Goal: Transaction & Acquisition: Purchase product/service

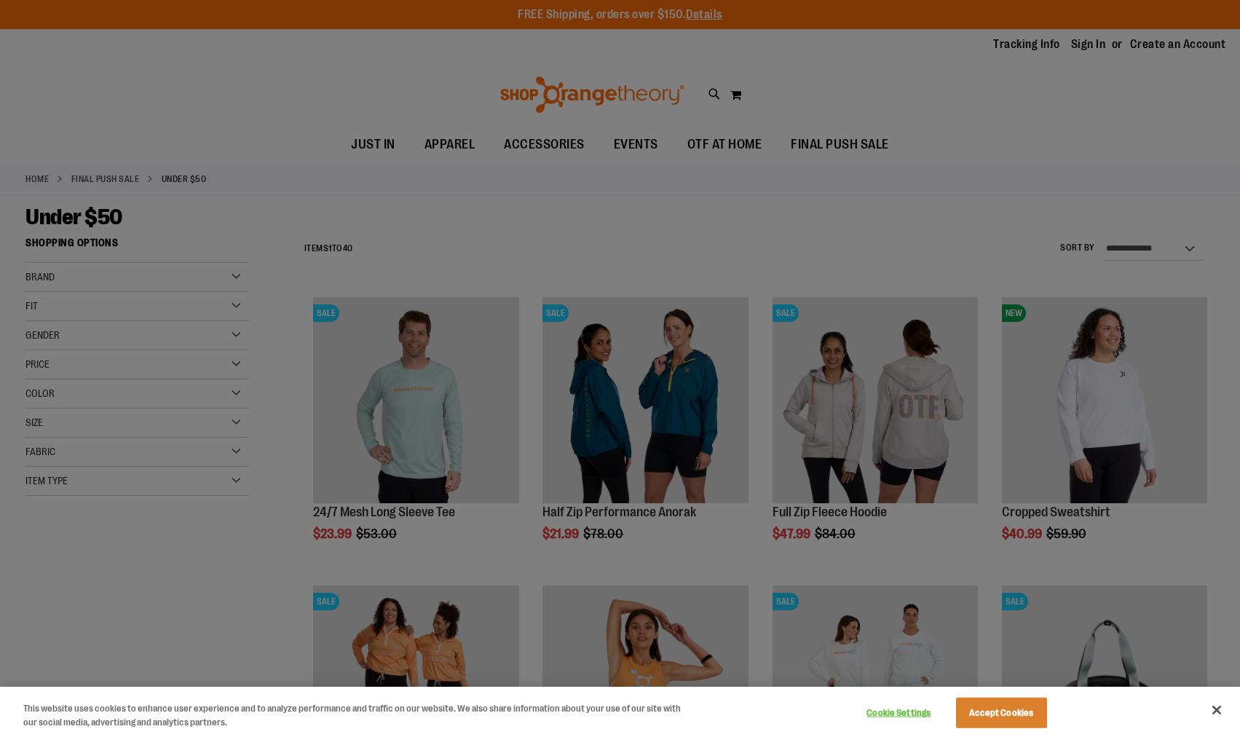
type input "**********"
click at [1013, 702] on button "Accept Cookies" at bounding box center [1001, 712] width 91 height 31
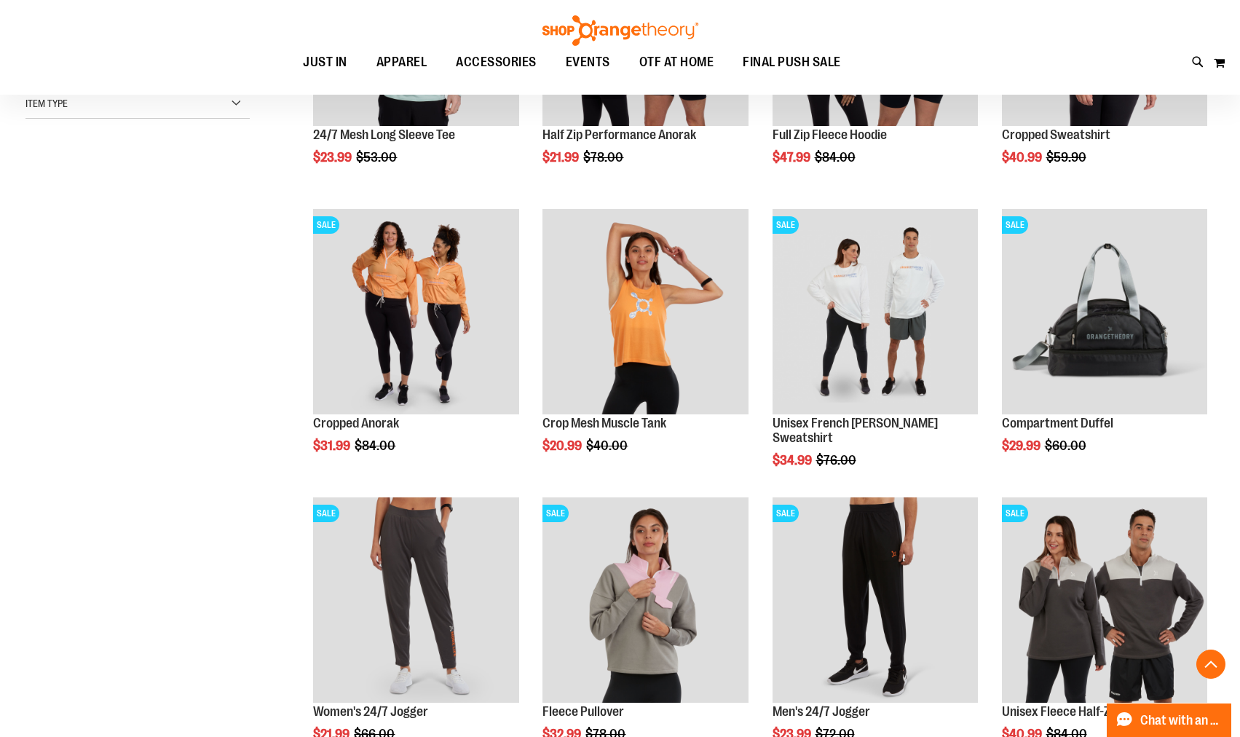
scroll to position [436, 0]
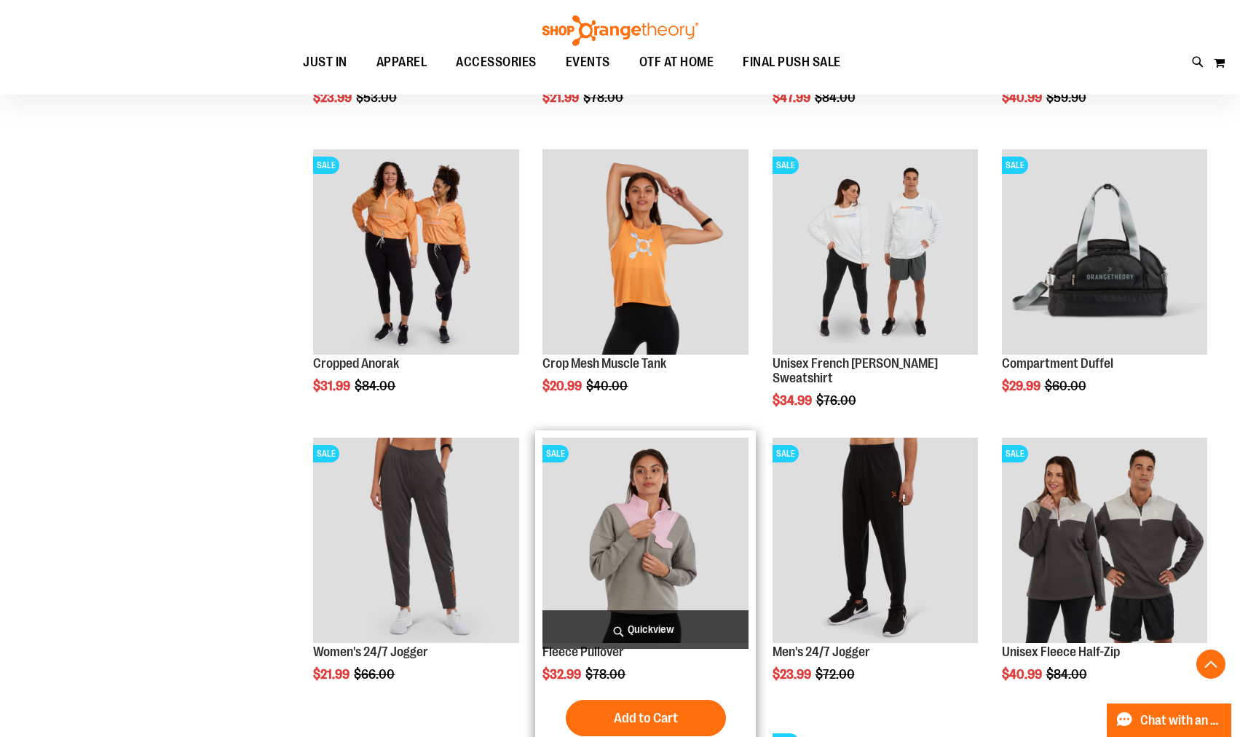
click at [601, 510] on img "product" at bounding box center [644, 540] width 205 height 205
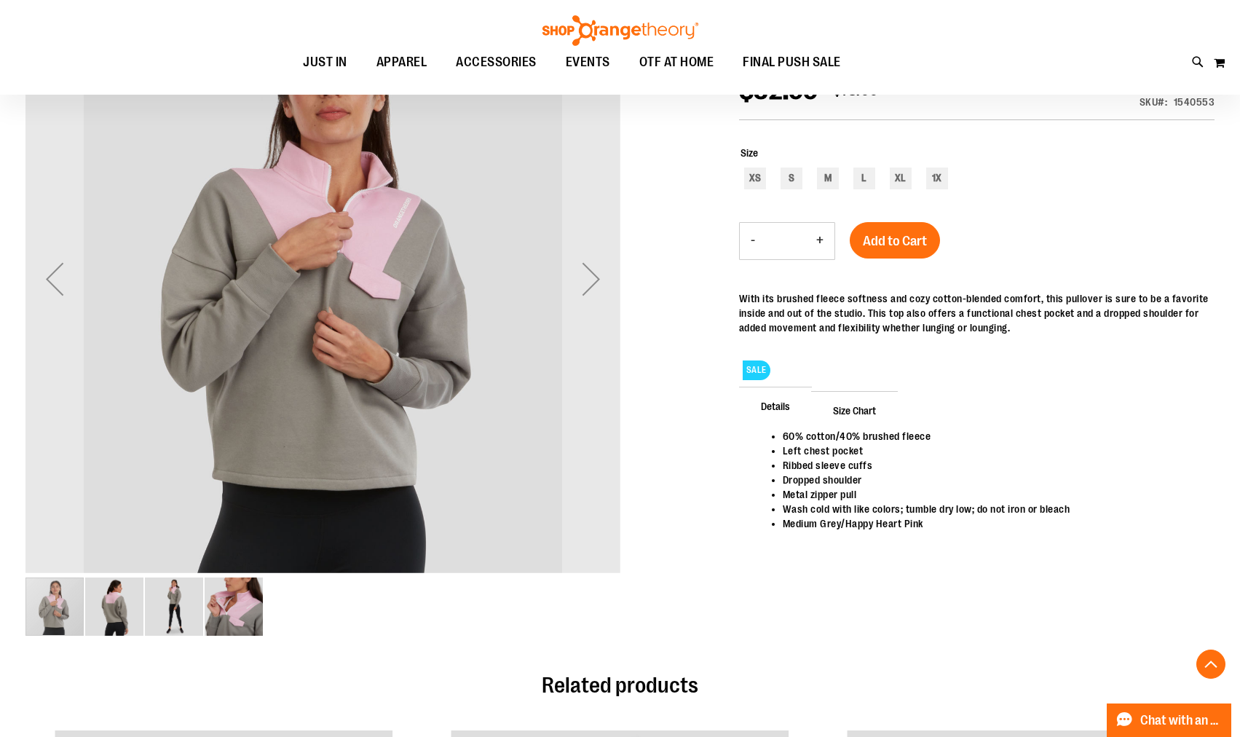
scroll to position [290, 0]
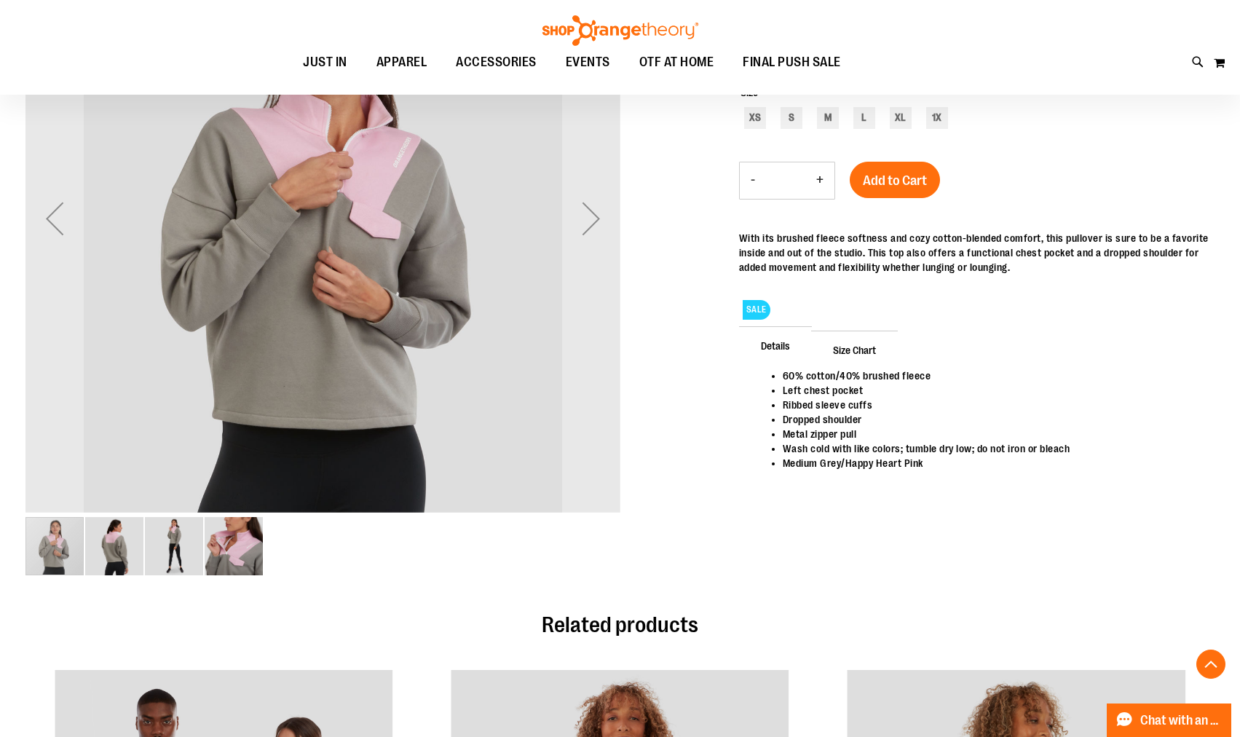
type input "**********"
click at [106, 532] on img "image 2 of 4" at bounding box center [114, 546] width 58 height 58
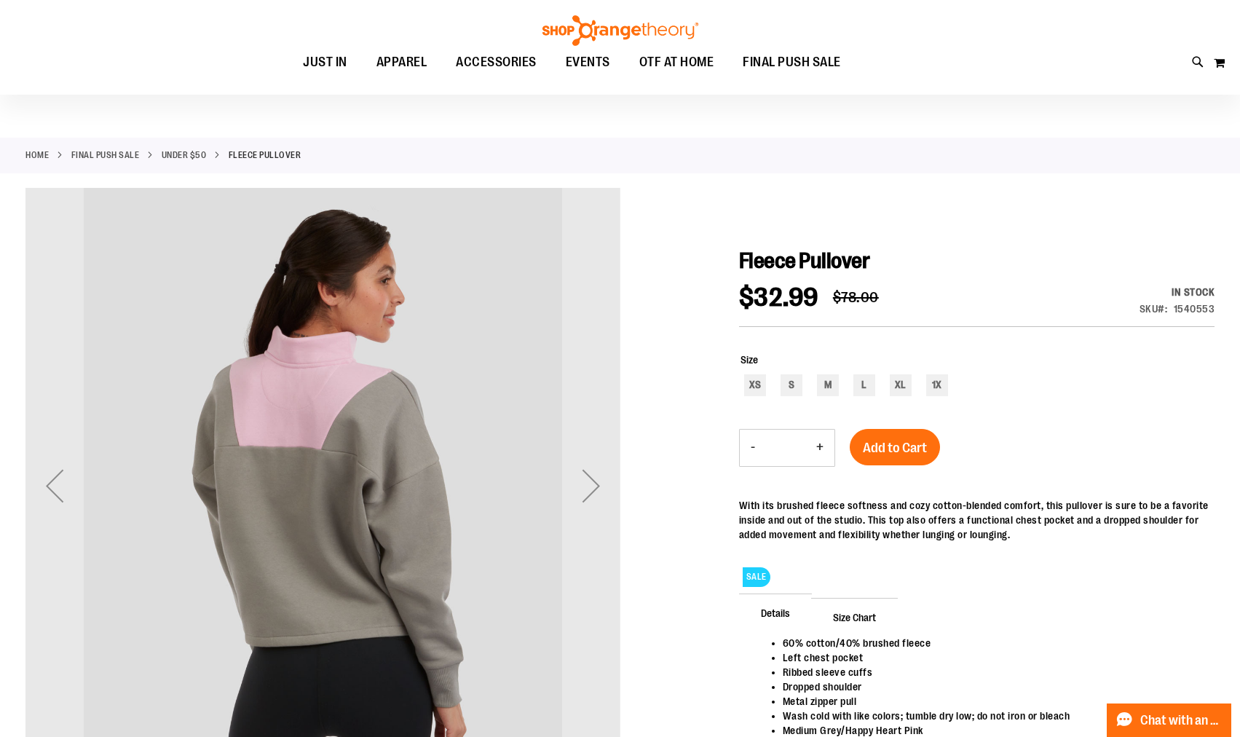
scroll to position [0, 0]
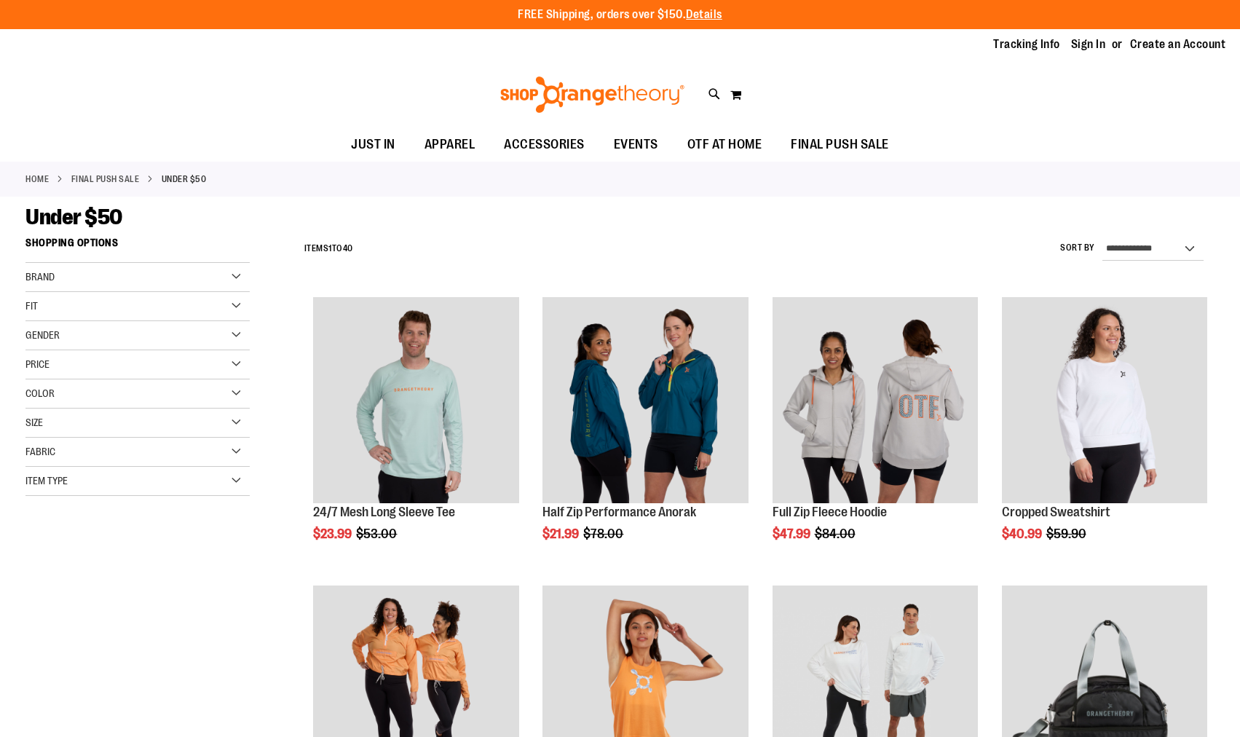
scroll to position [539, 0]
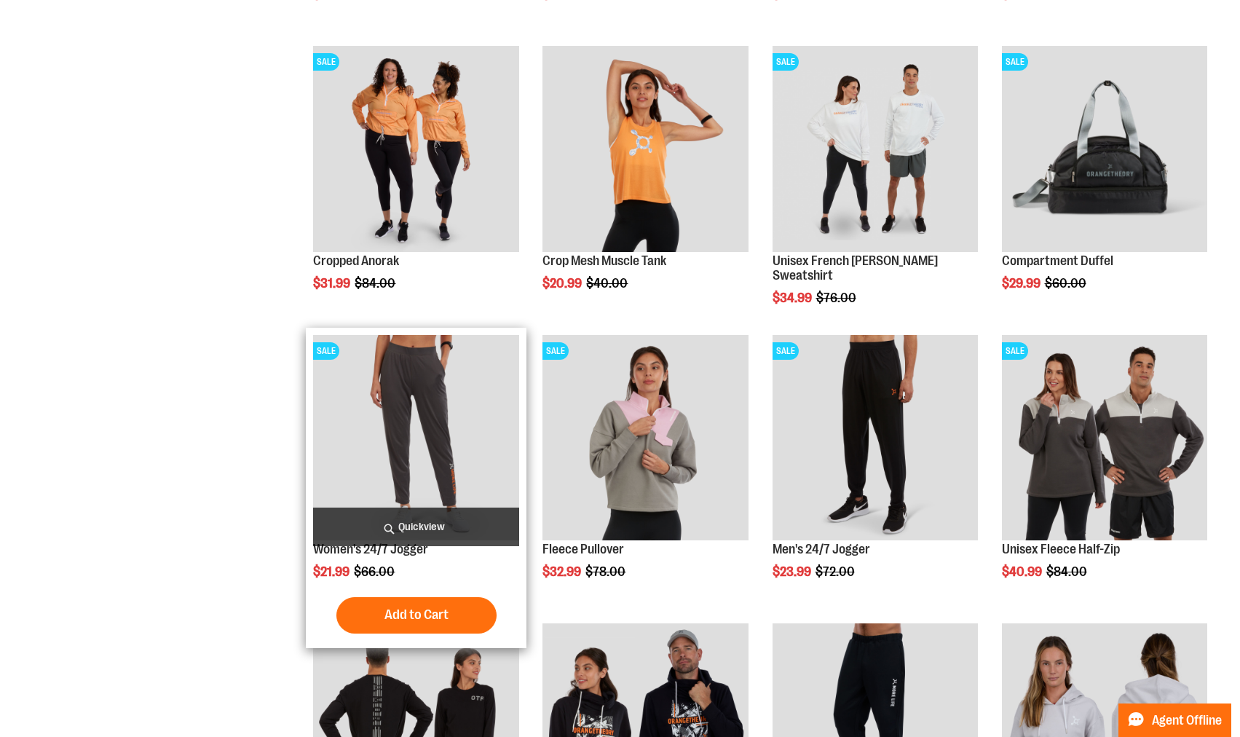
type input "**********"
click at [392, 415] on img "product" at bounding box center [415, 437] width 205 height 205
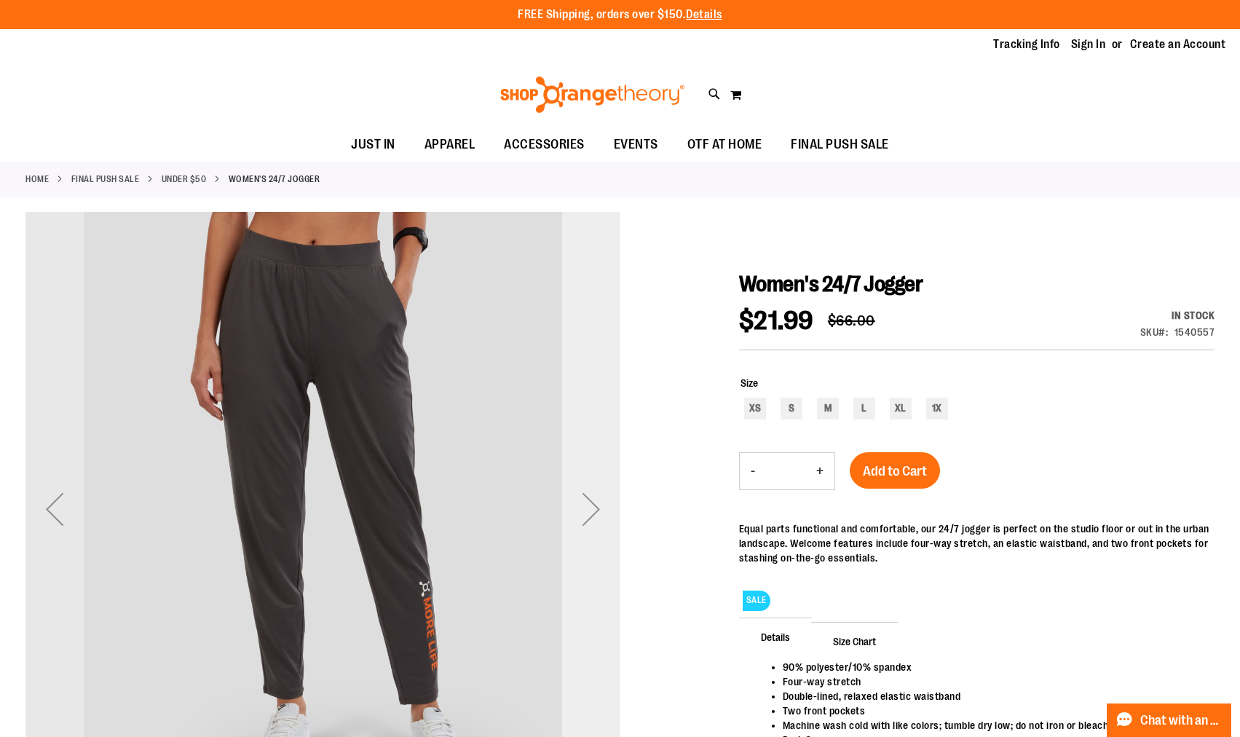
type input "**********"
click at [580, 520] on div "Next" at bounding box center [591, 509] width 58 height 58
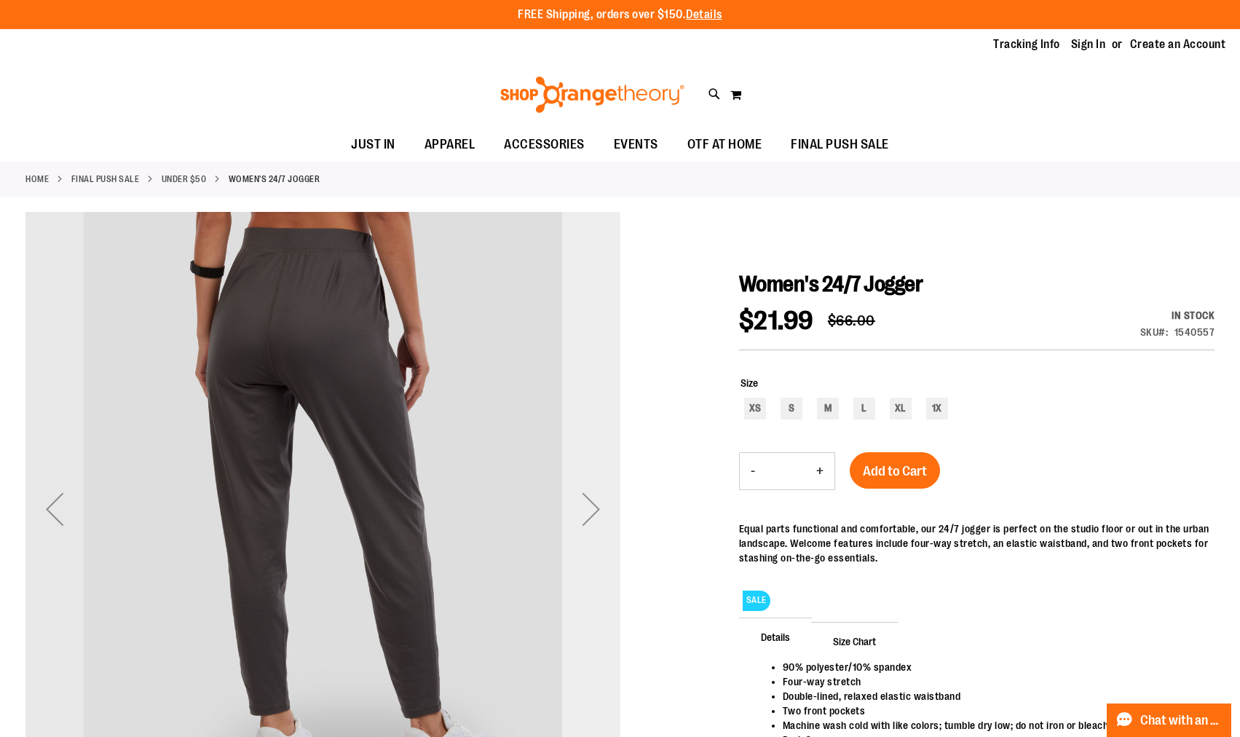
click at [580, 520] on div "Next" at bounding box center [591, 509] width 58 height 58
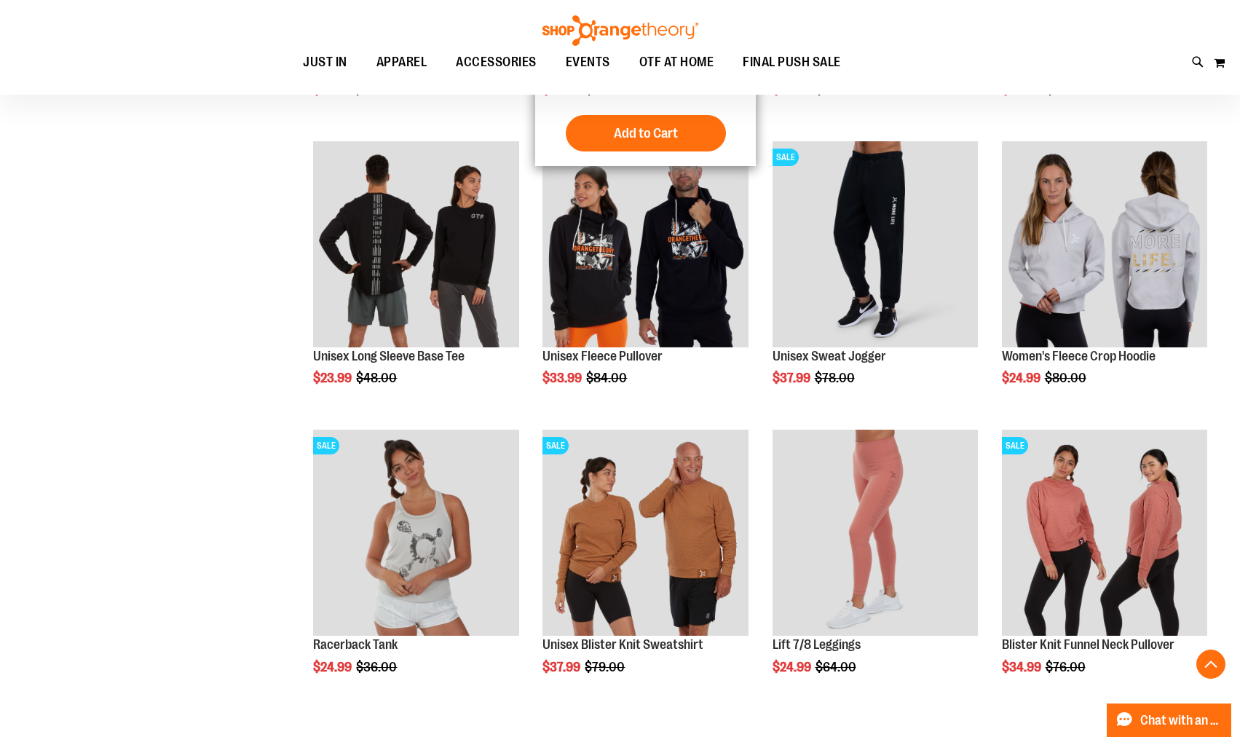
scroll to position [1049, 0]
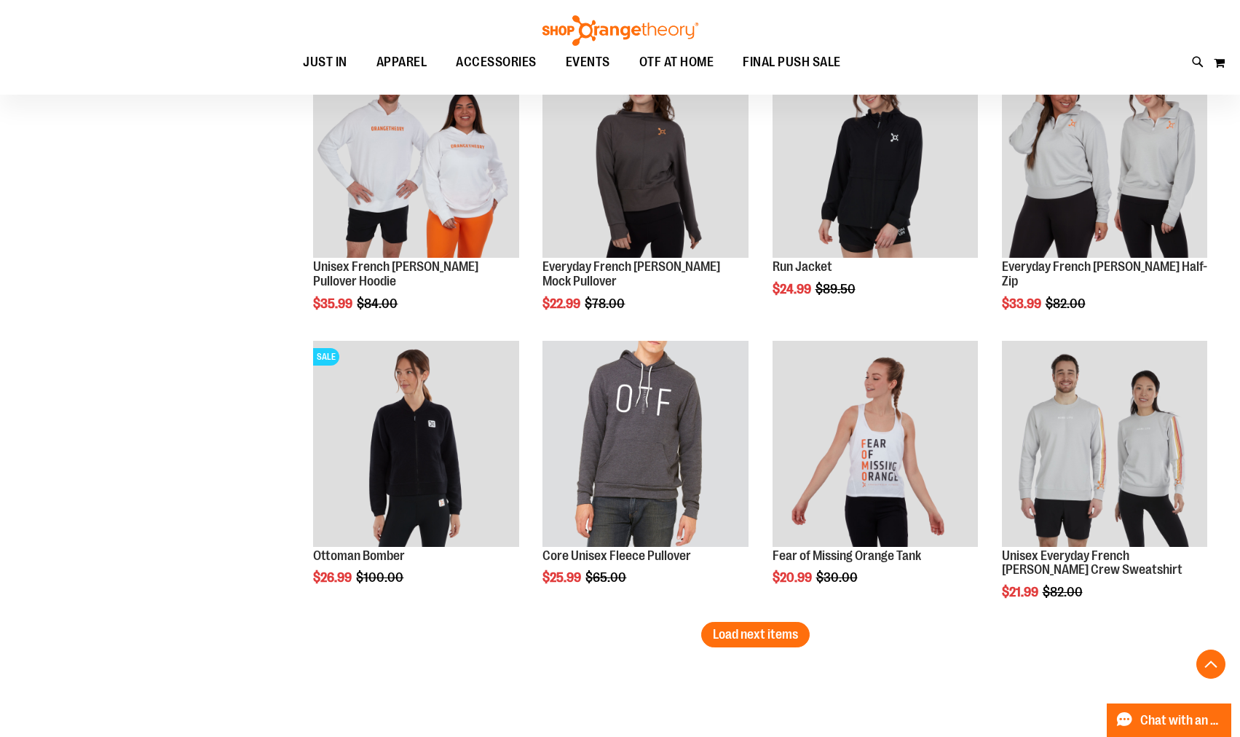
scroll to position [2359, 0]
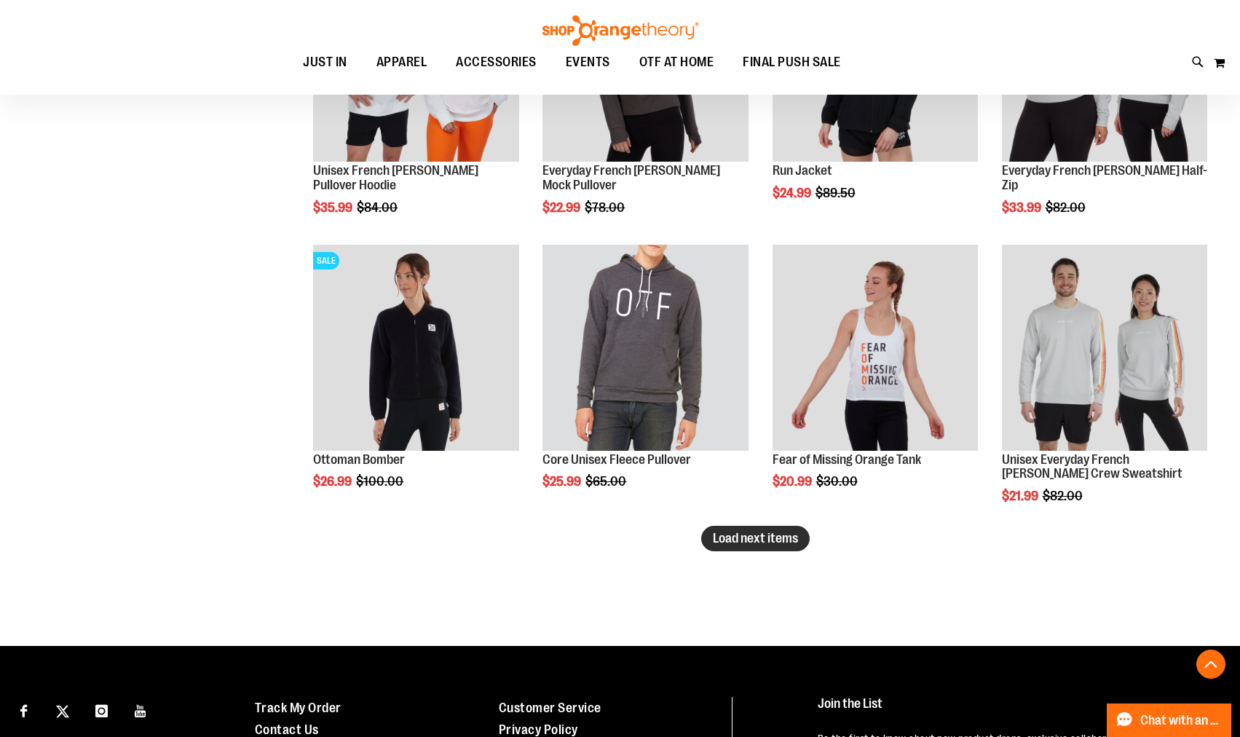
type input "**********"
click at [740, 537] on span "Load next items" at bounding box center [755, 538] width 85 height 15
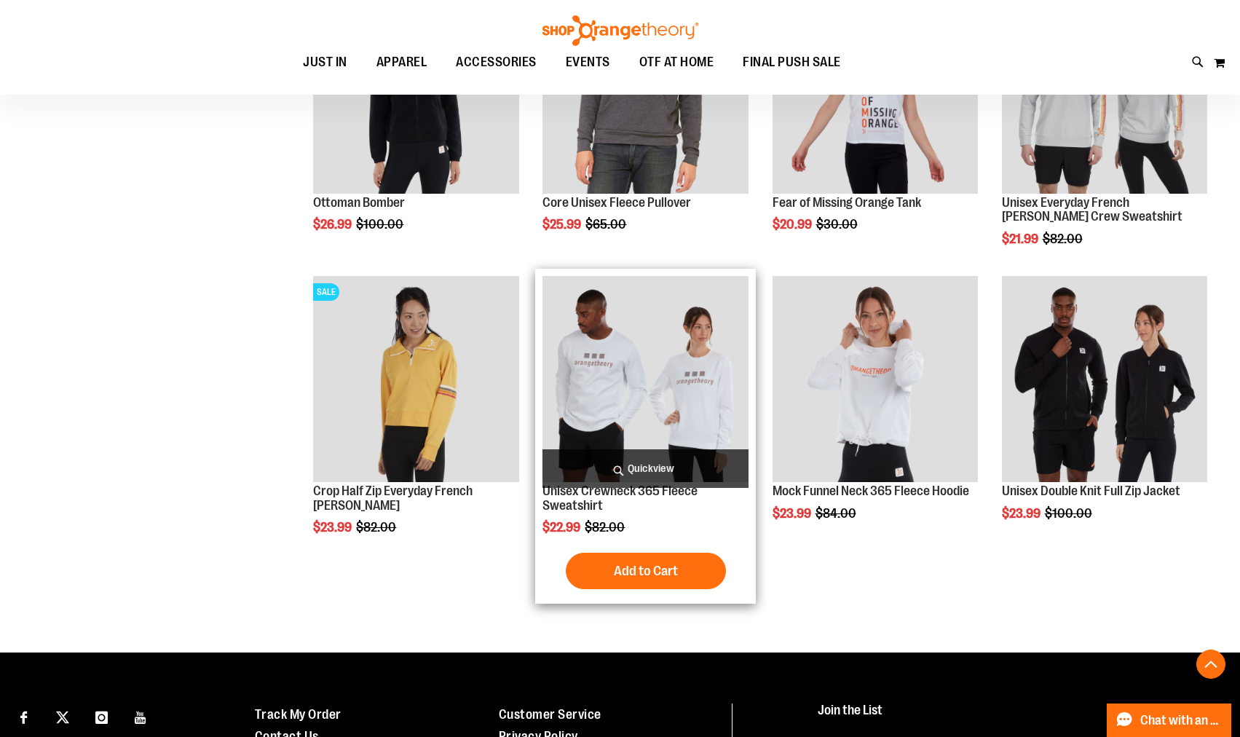
scroll to position [2650, 0]
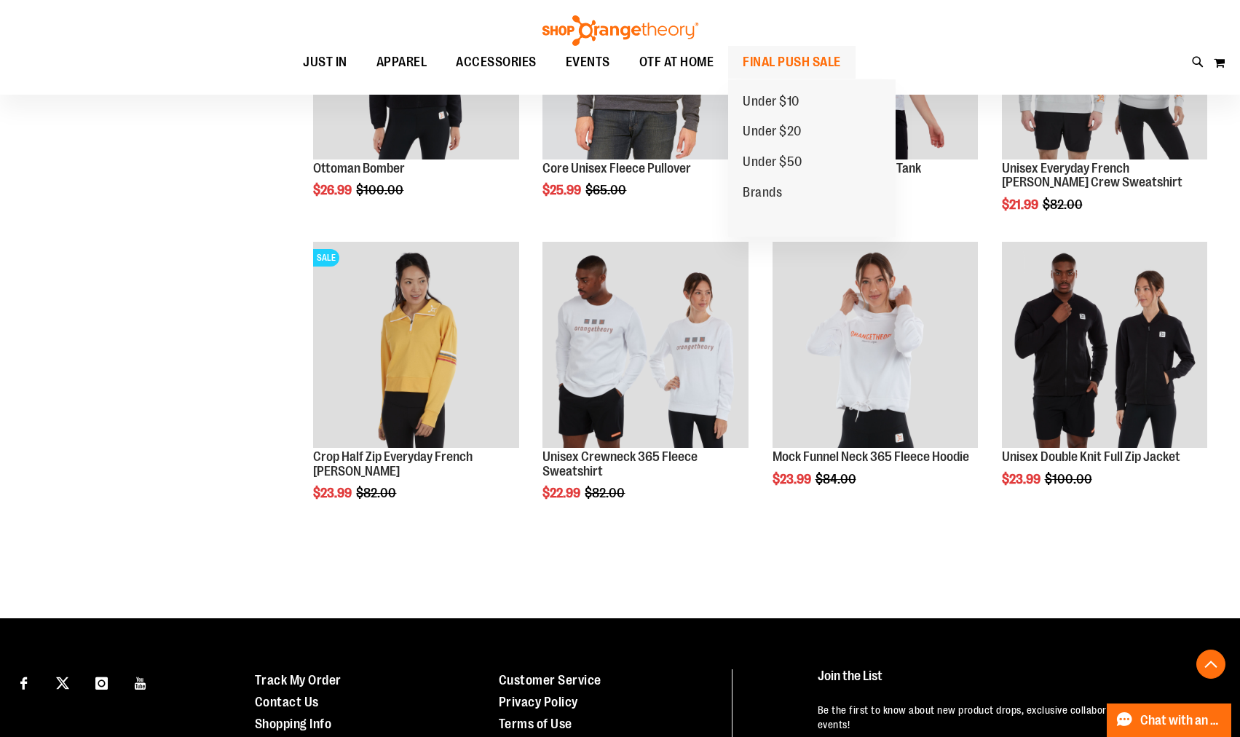
click at [790, 54] on span "FINAL PUSH SALE" at bounding box center [792, 62] width 98 height 33
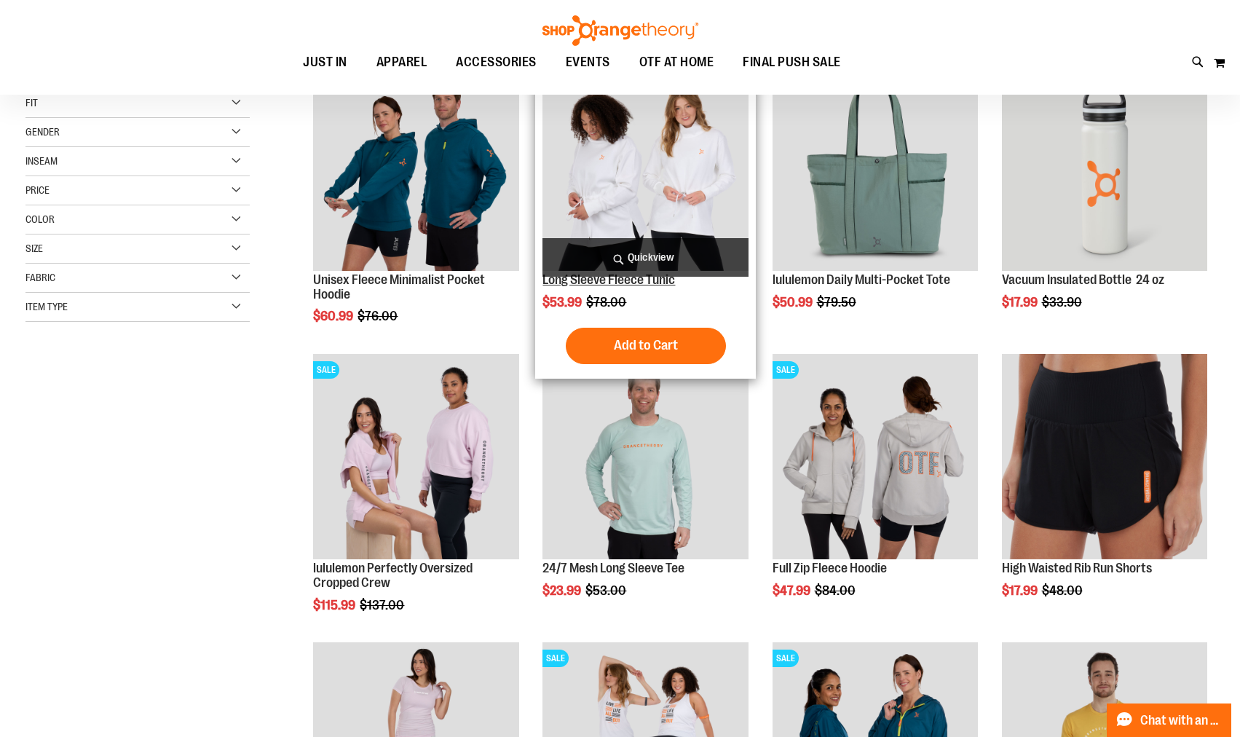
scroll to position [290, 0]
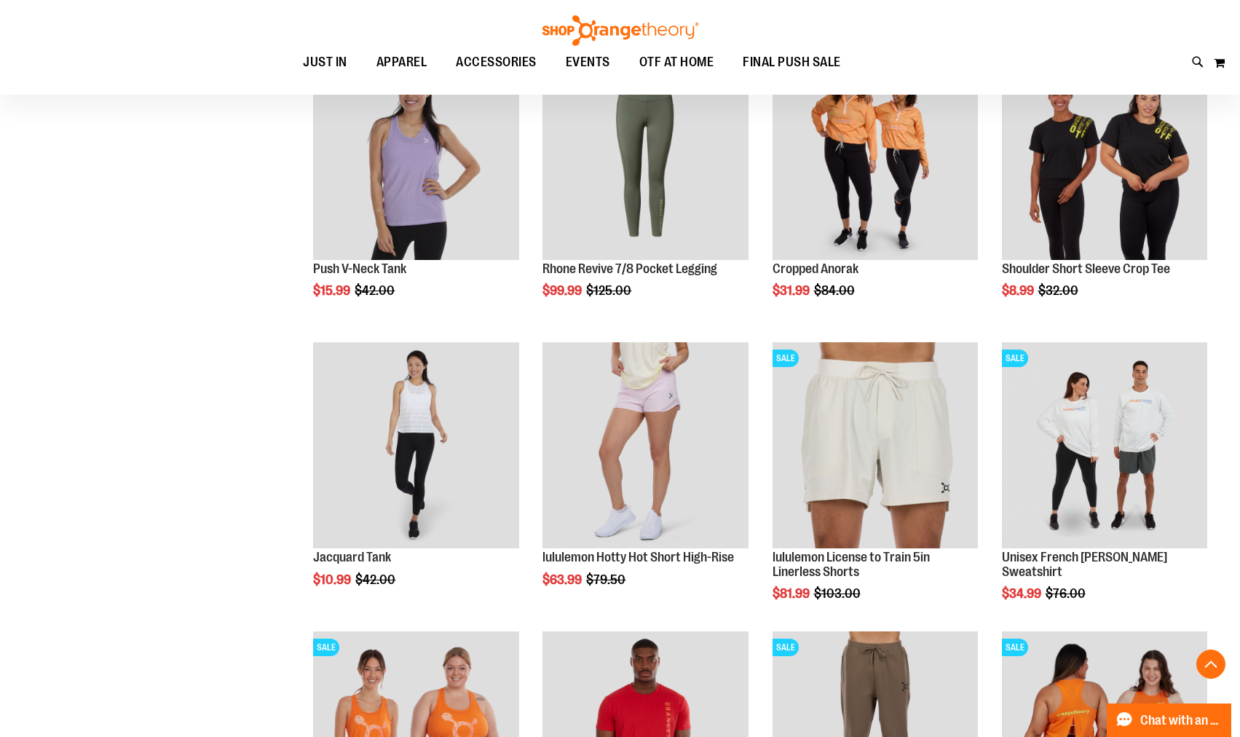
scroll to position [1164, 0]
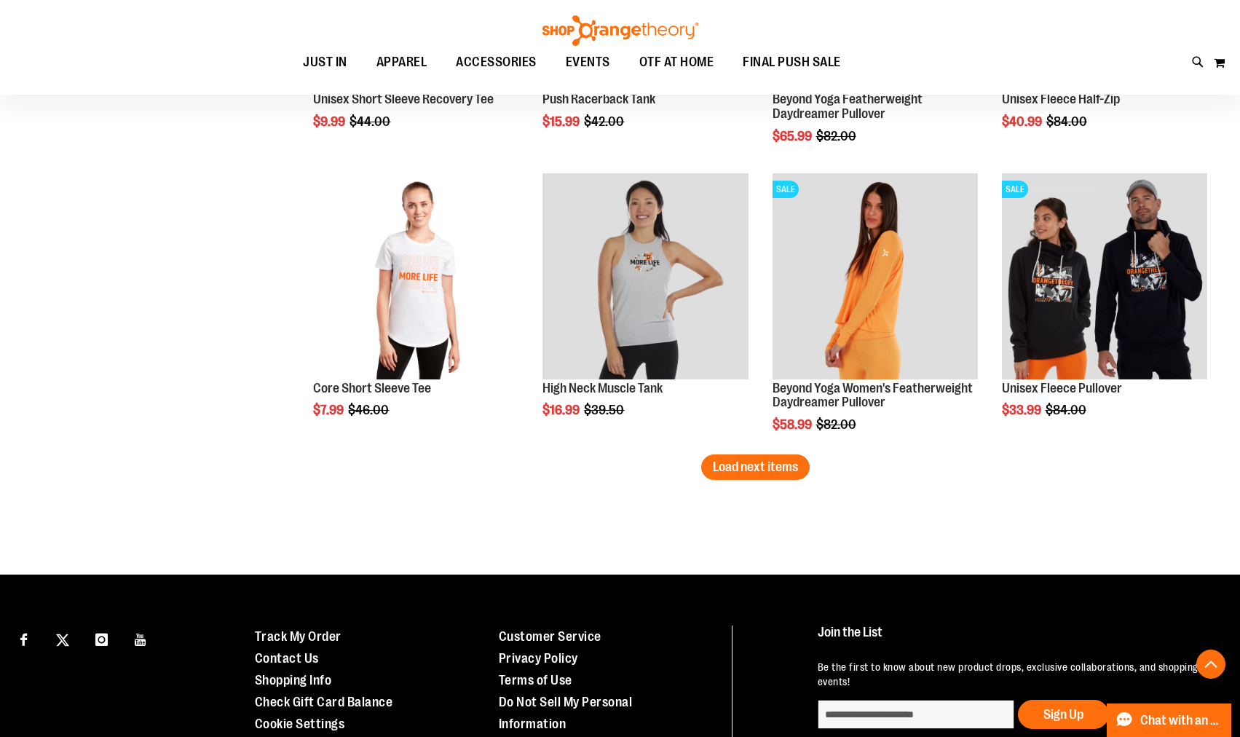
scroll to position [2474, 0]
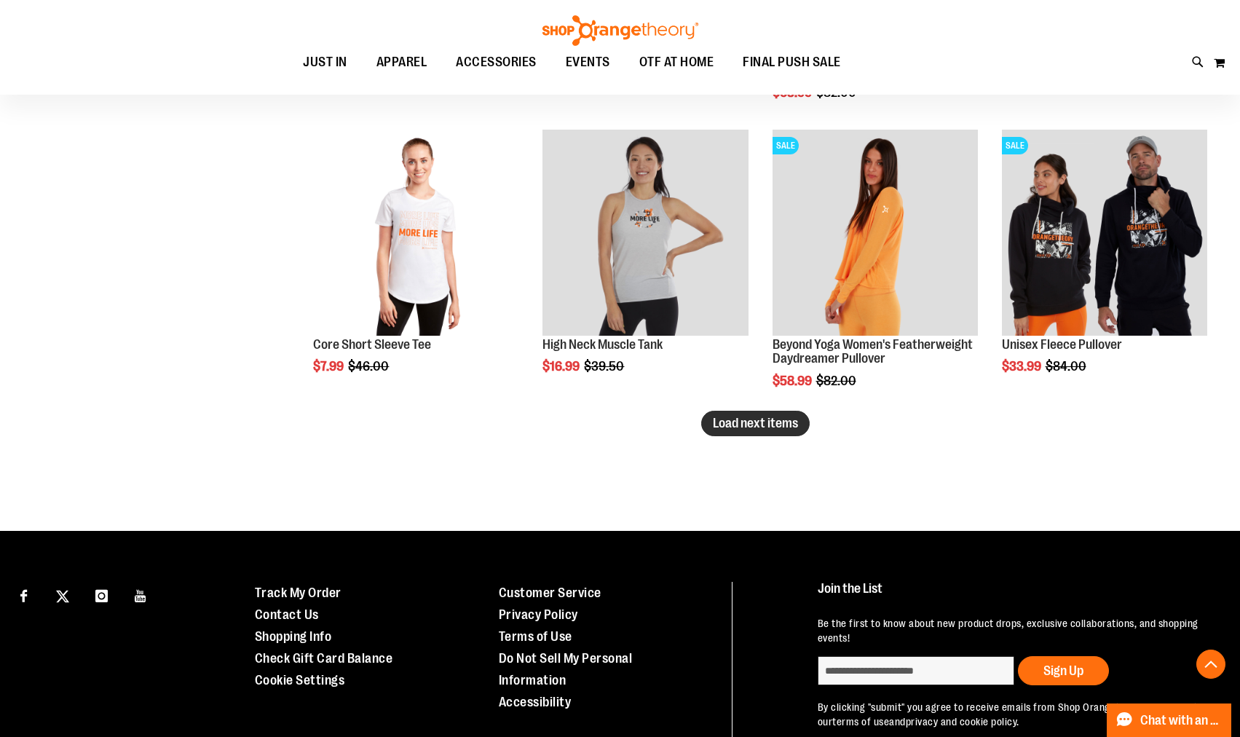
type input "**********"
click at [734, 425] on span "Load next items" at bounding box center [755, 423] width 85 height 15
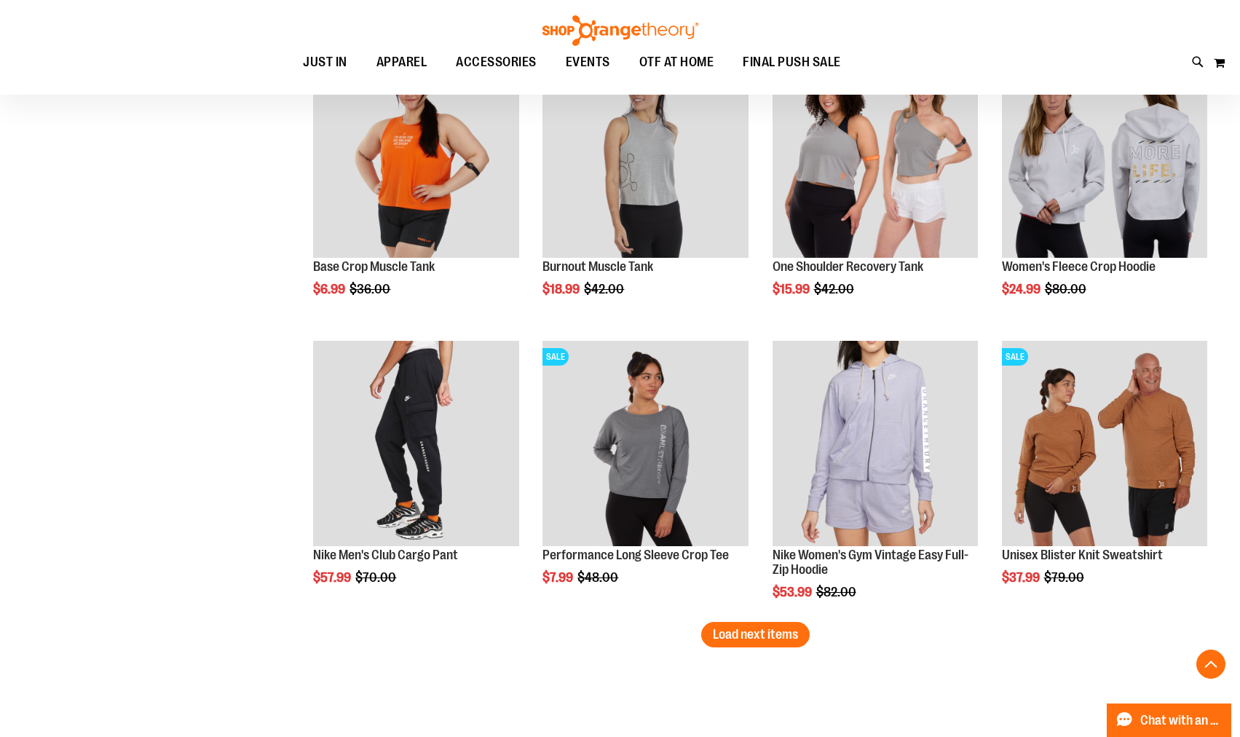
scroll to position [3202, 0]
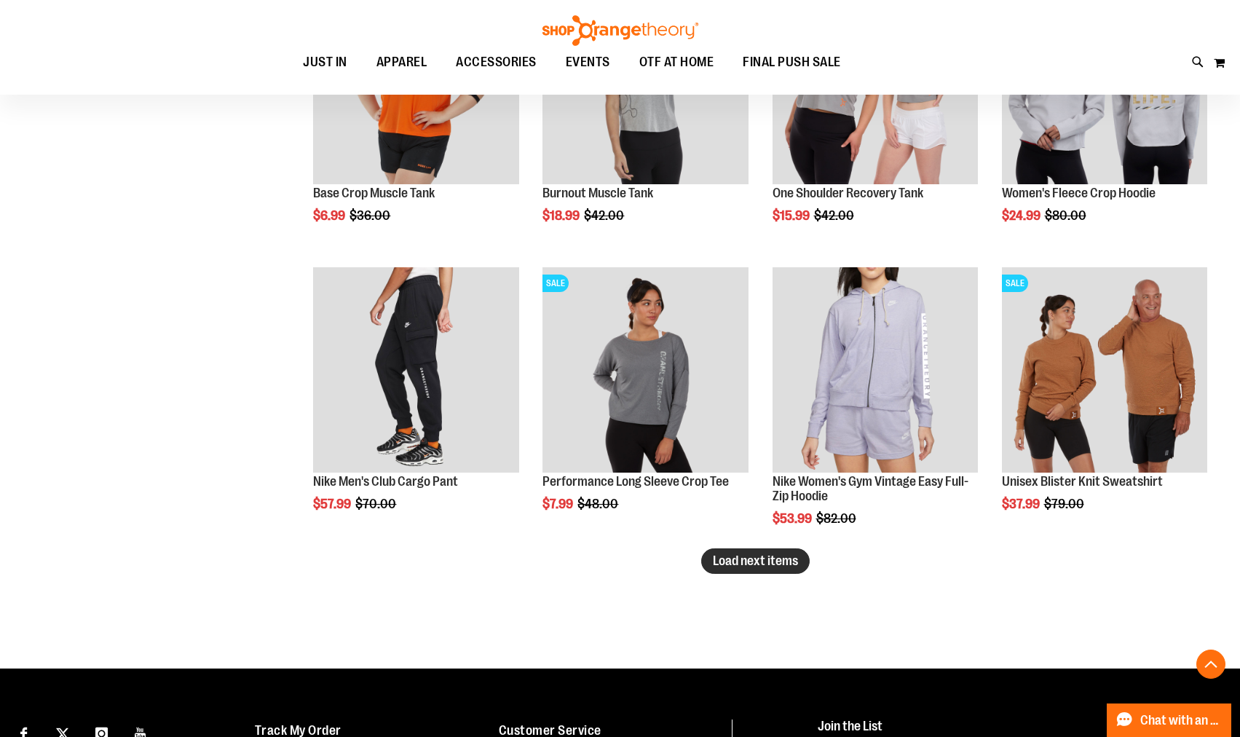
click at [736, 560] on span "Load next items" at bounding box center [755, 560] width 85 height 15
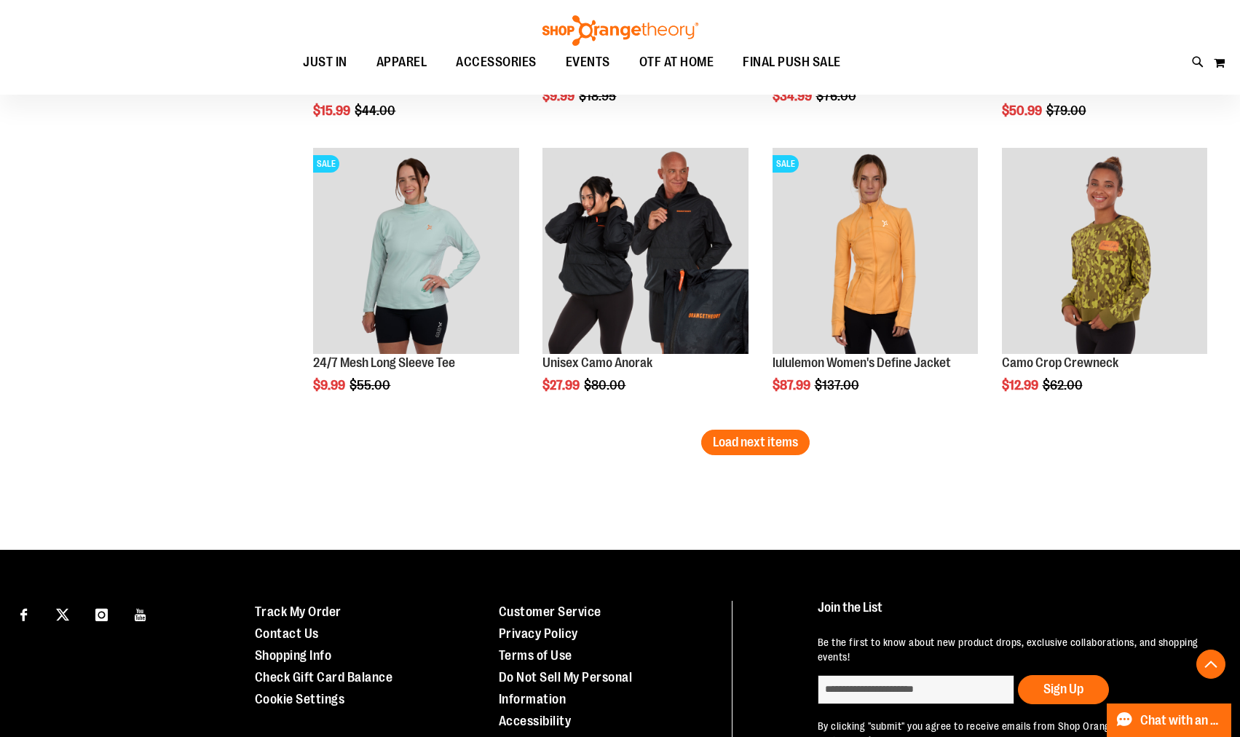
scroll to position [4221, 0]
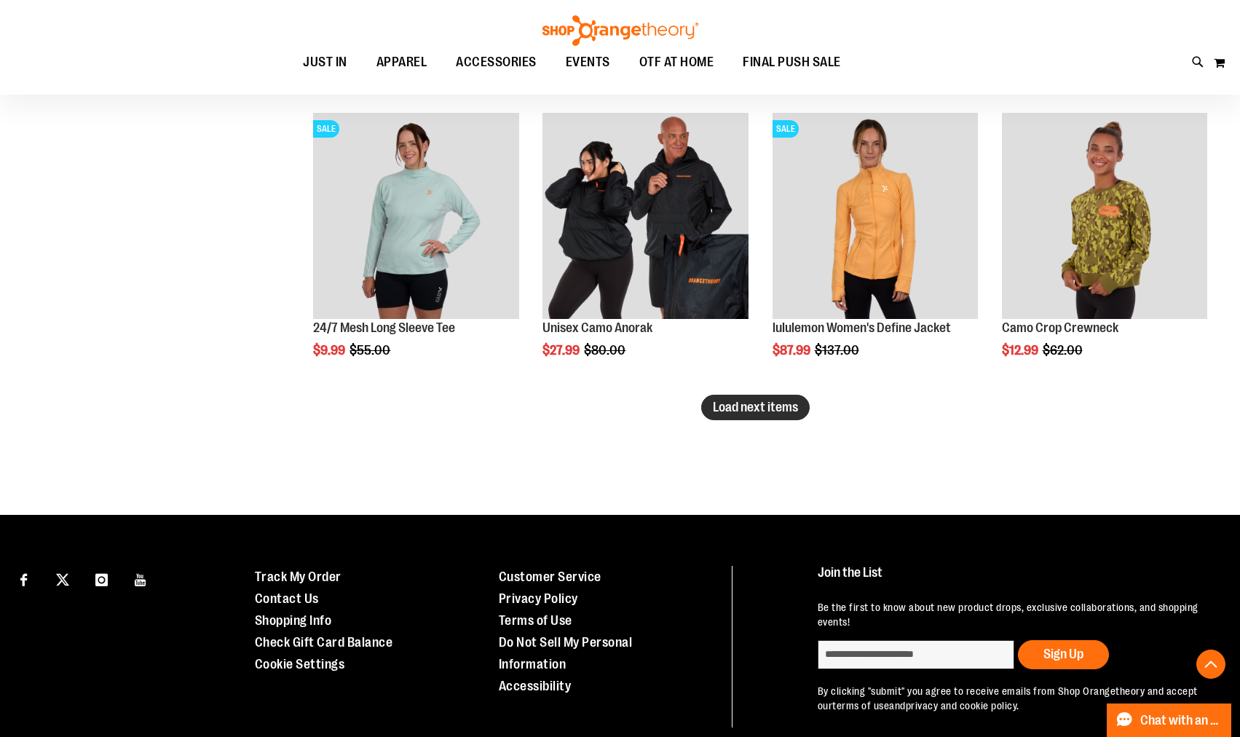
click at [744, 410] on span "Load next items" at bounding box center [755, 407] width 85 height 15
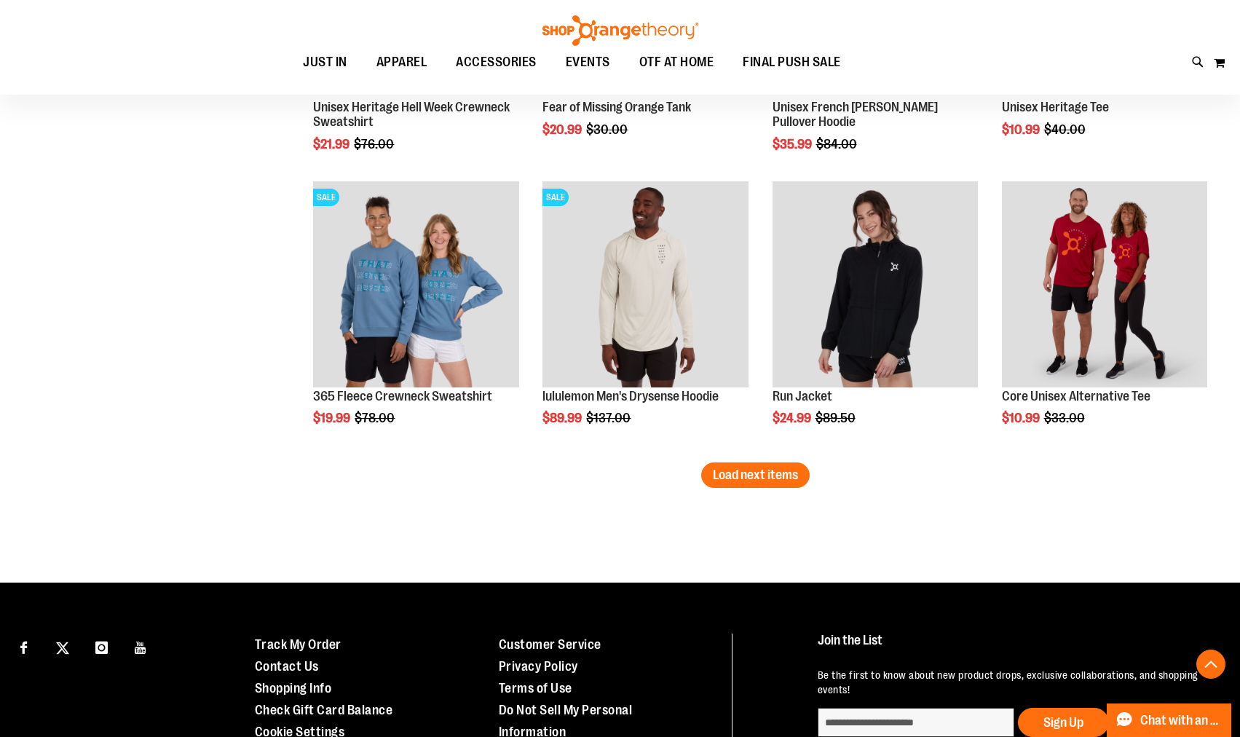
scroll to position [5022, 0]
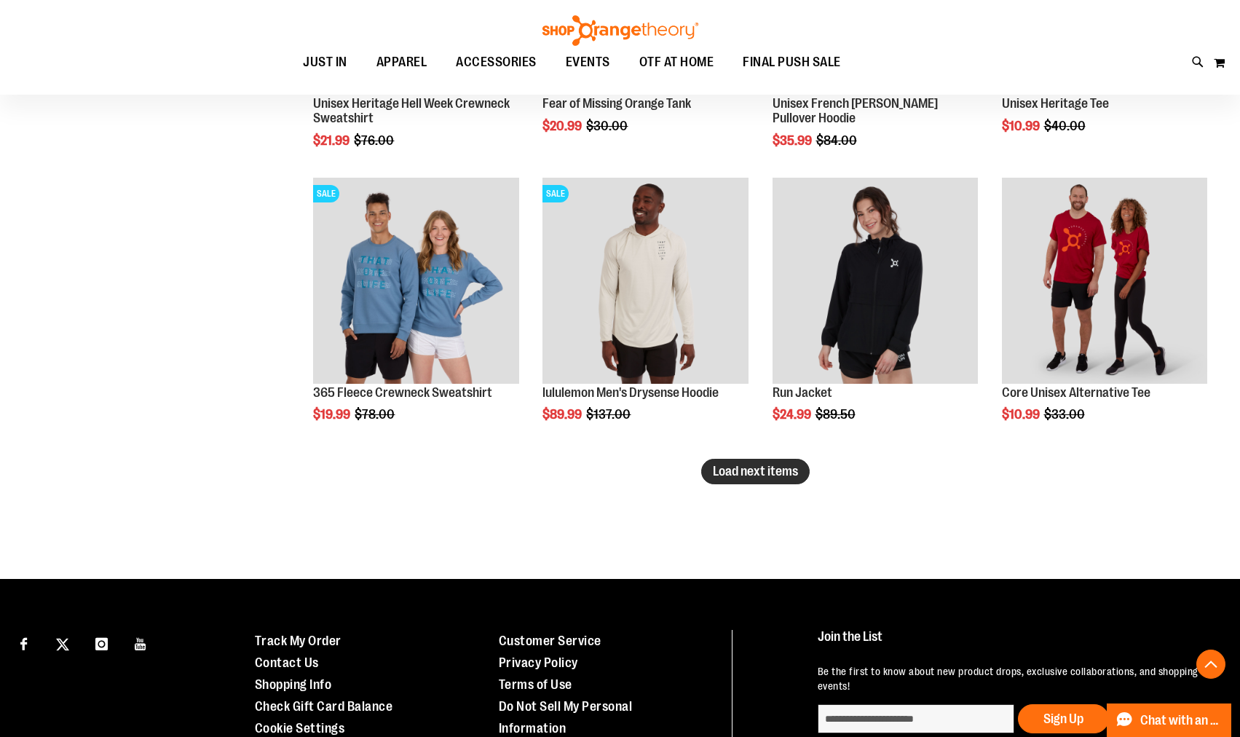
click at [726, 472] on span "Load next items" at bounding box center [755, 471] width 85 height 15
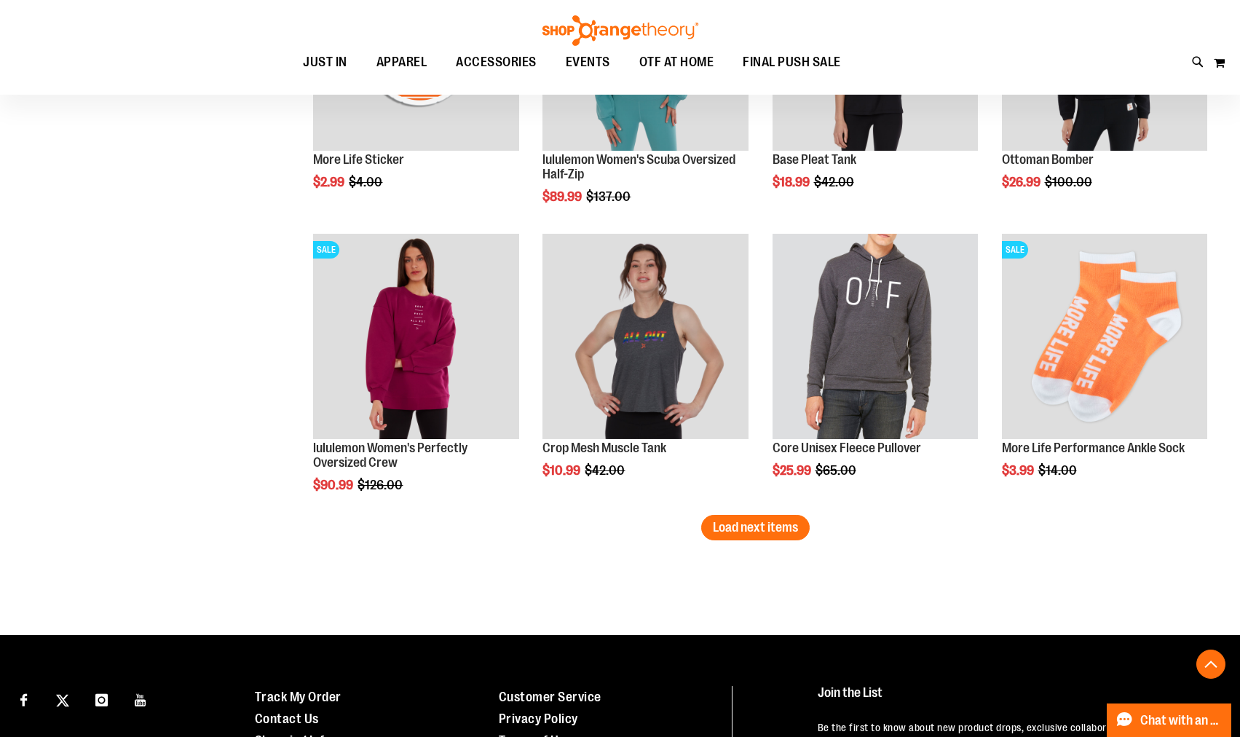
scroll to position [5969, 0]
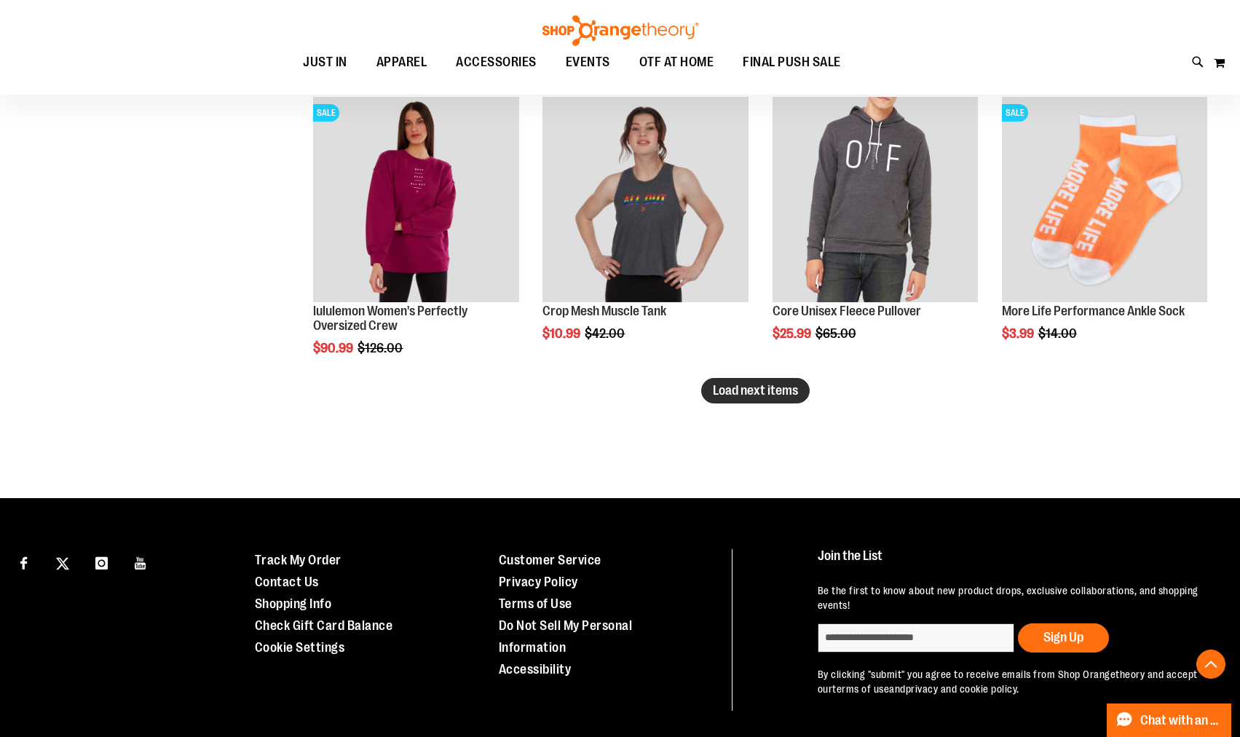
click at [716, 394] on span "Load next items" at bounding box center [755, 390] width 85 height 15
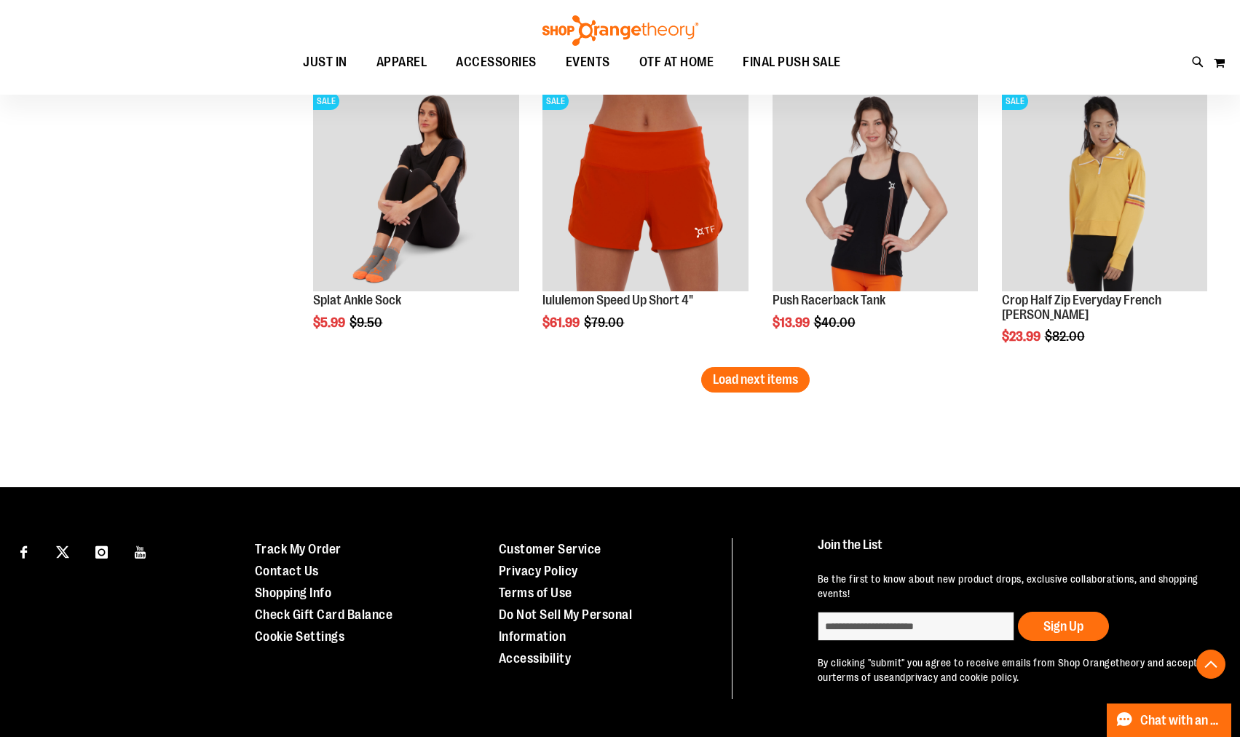
scroll to position [6881, 0]
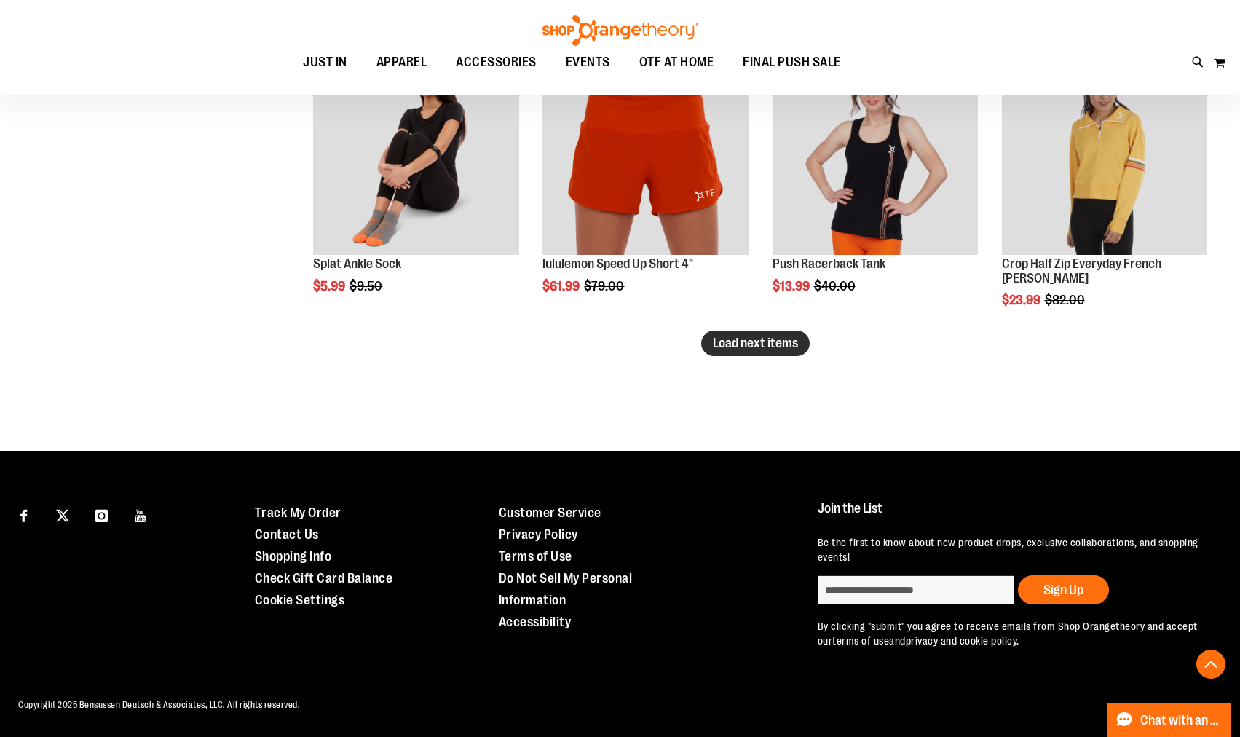
click at [723, 344] on span "Load next items" at bounding box center [755, 343] width 85 height 15
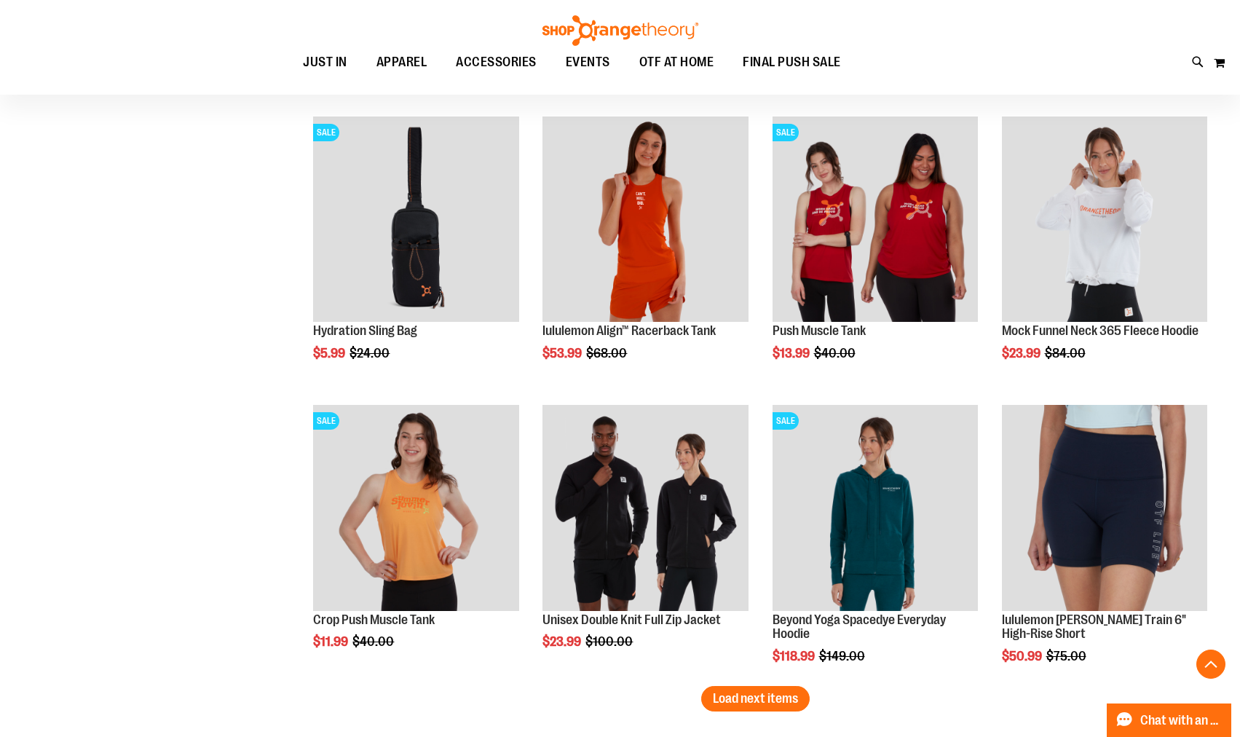
scroll to position [7609, 0]
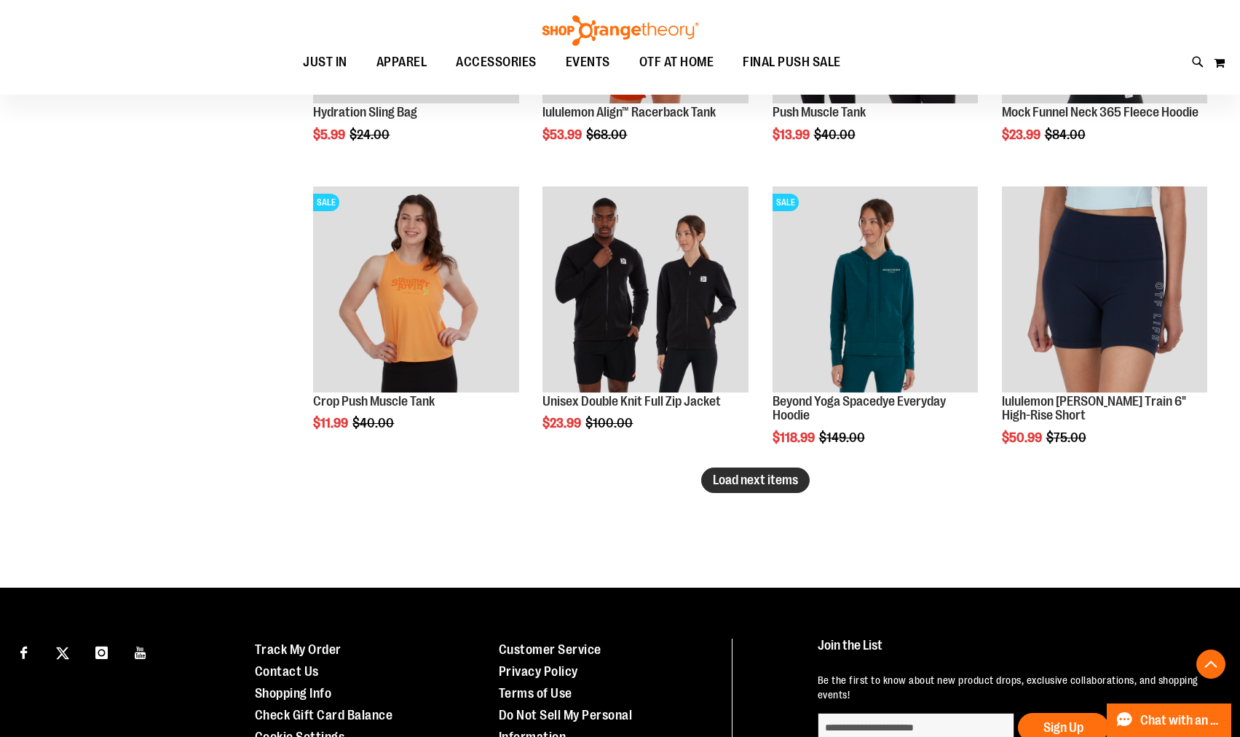
click at [724, 478] on span "Load next items" at bounding box center [755, 479] width 85 height 15
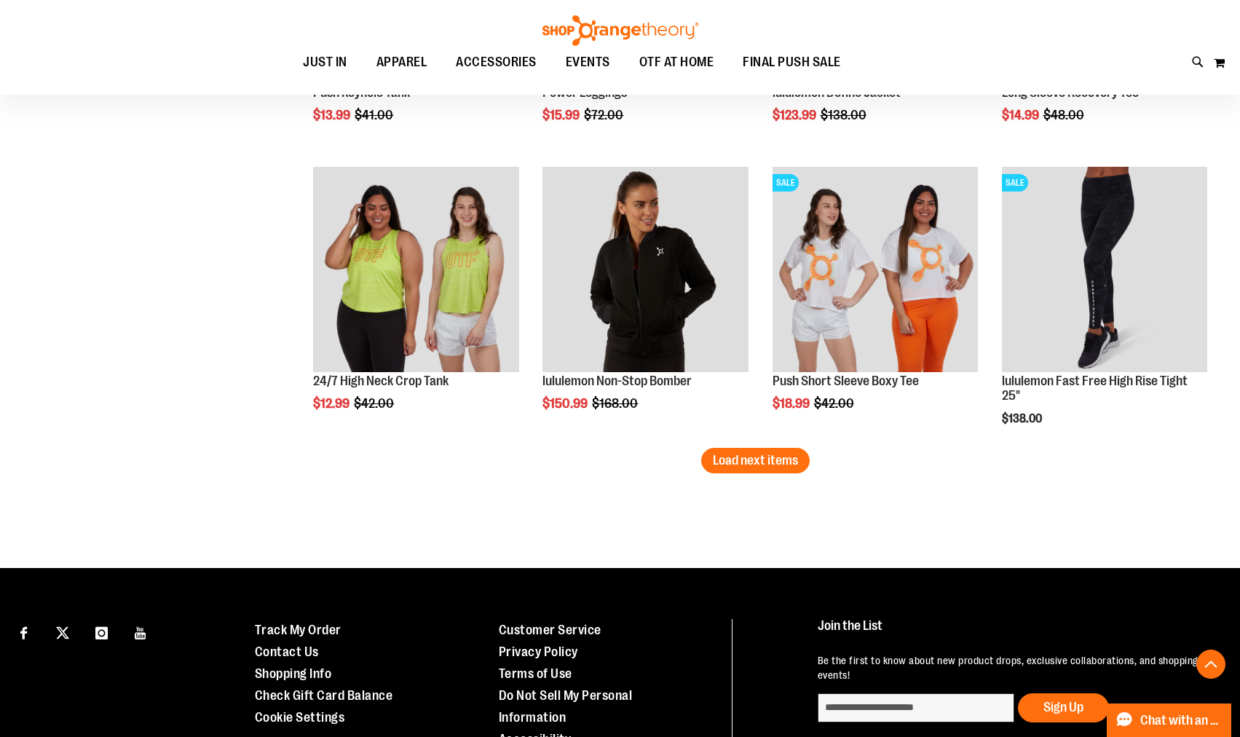
scroll to position [8612, 0]
